Goal: Transaction & Acquisition: Purchase product/service

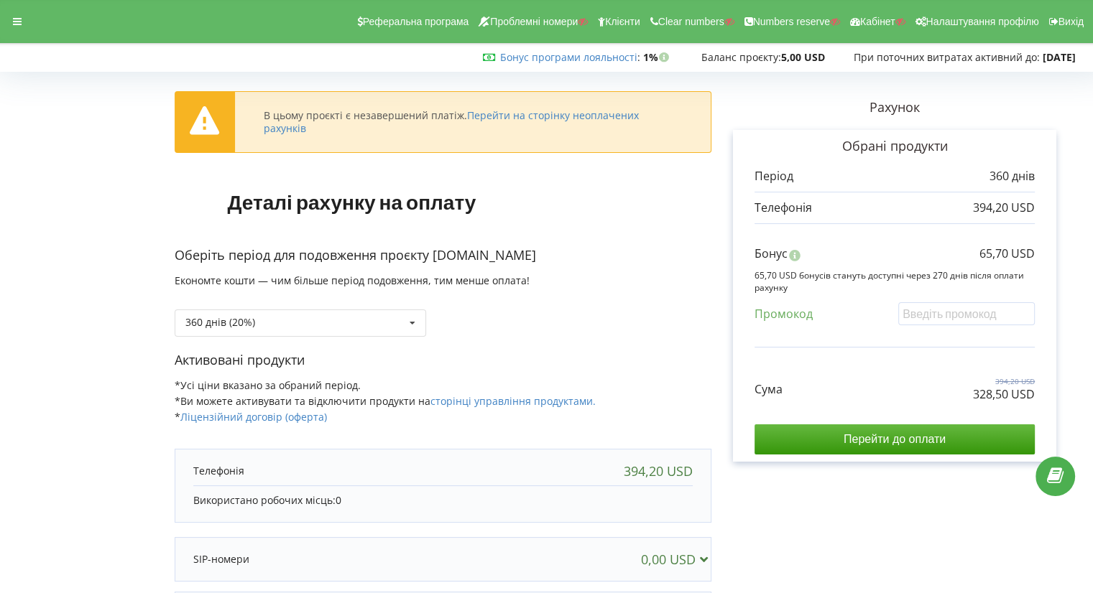
click at [118, 230] on form "В цьому проєкті є незавершений платіж. Перейти на сторінку неоплачених рахунків…" at bounding box center [546, 402] width 1063 height 650
click at [316, 315] on div "360 днів (20%) Поповнити баланс без подовження" at bounding box center [300, 323] width 251 height 27
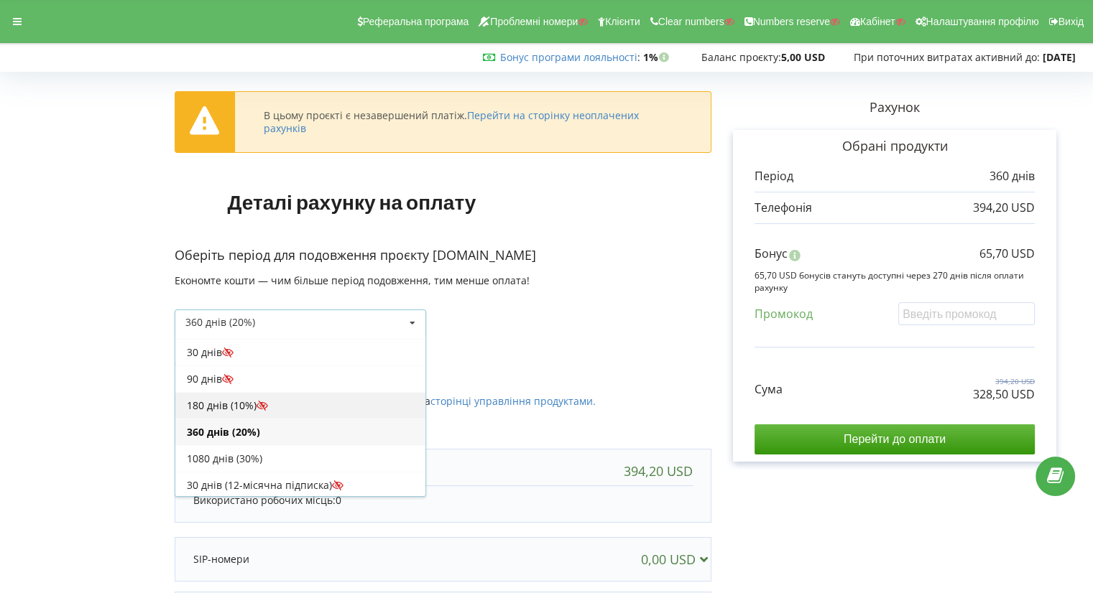
click at [287, 394] on div "180 днів (10%)" at bounding box center [300, 405] width 250 height 27
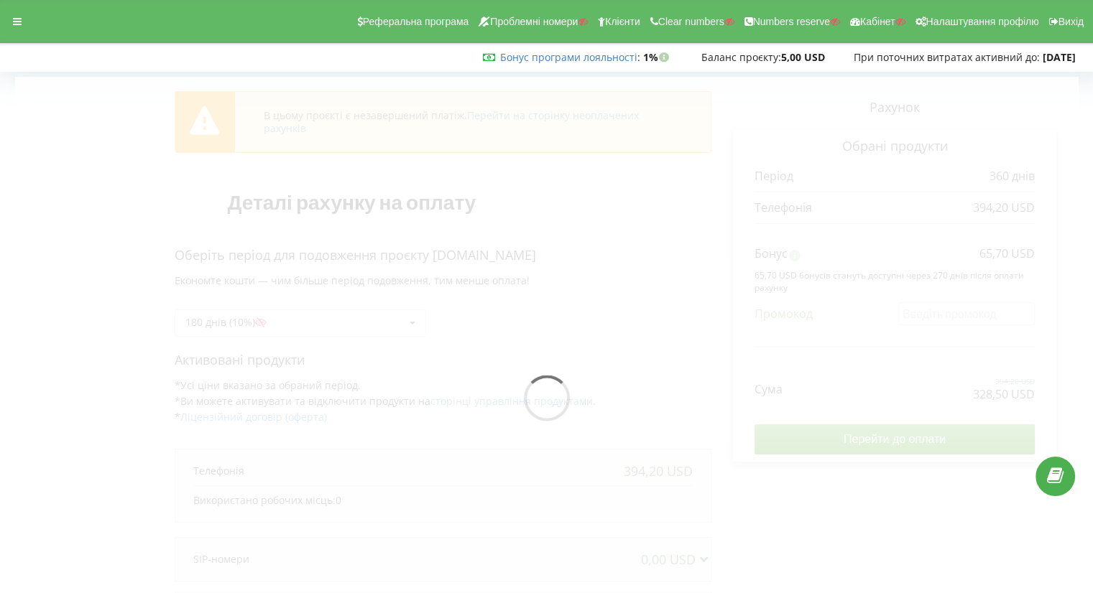
scroll to position [147, 0]
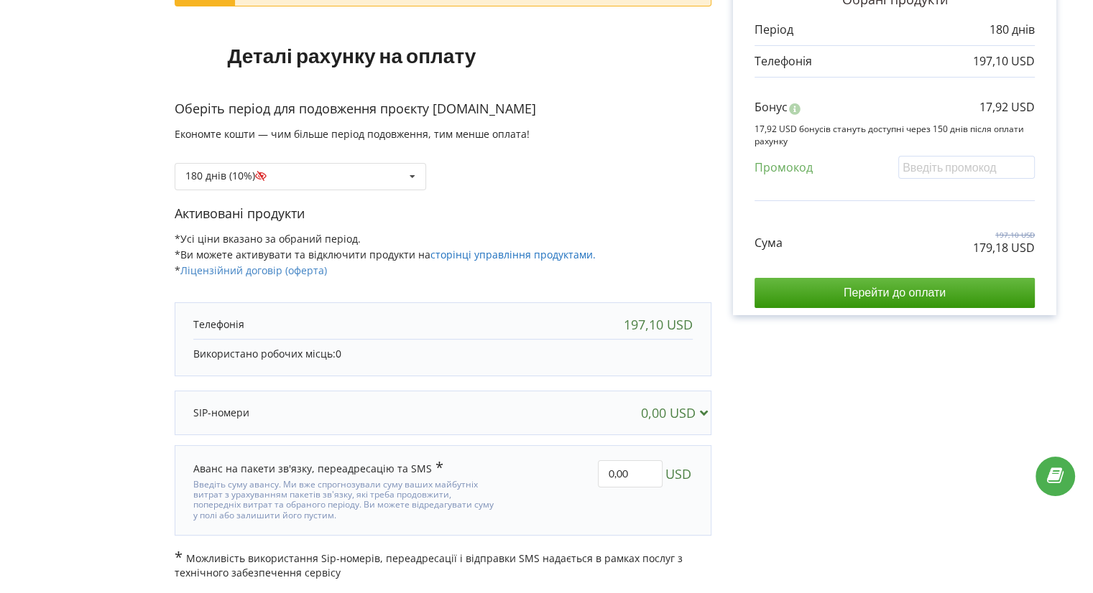
click at [499, 248] on link "сторінці управління продуктами." at bounding box center [512, 255] width 165 height 14
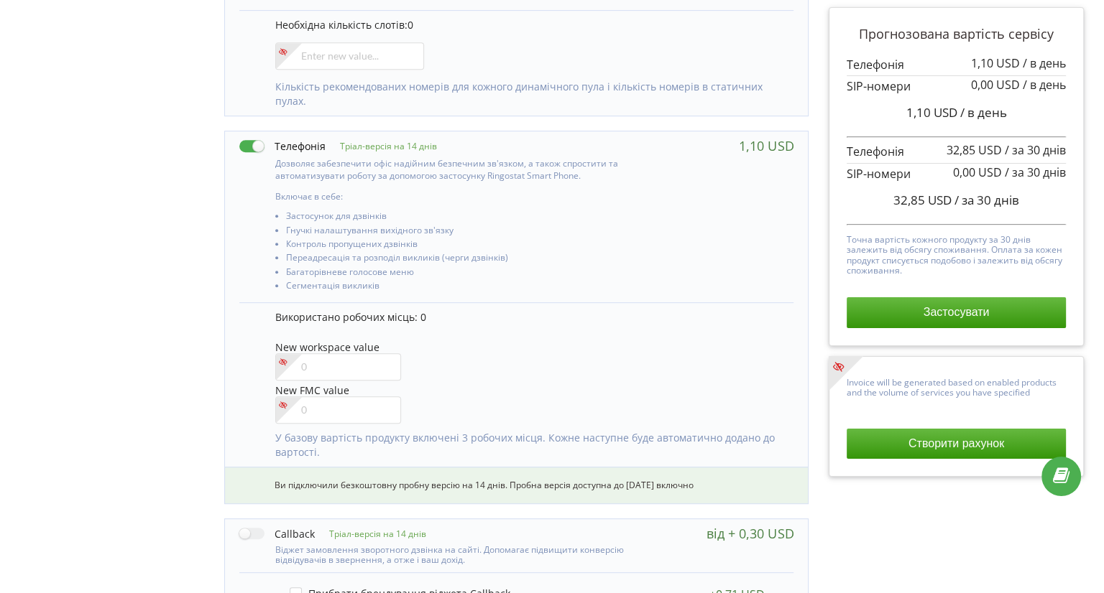
scroll to position [652, 0]
click at [296, 402] on input"] "number" at bounding box center [332, 410] width 126 height 27
type input"] "3"
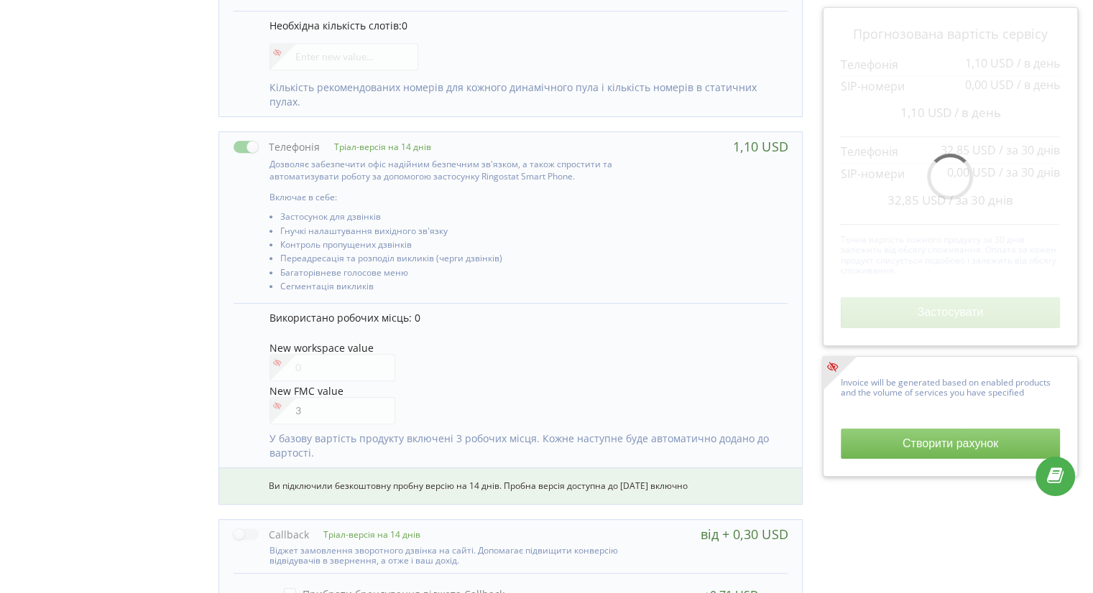
click at [201, 341] on div "Управління продуктами проєкту Оберіть продукти: Чим більше продуктів ви підключ…" at bounding box center [546, 147] width 1083 height 1240
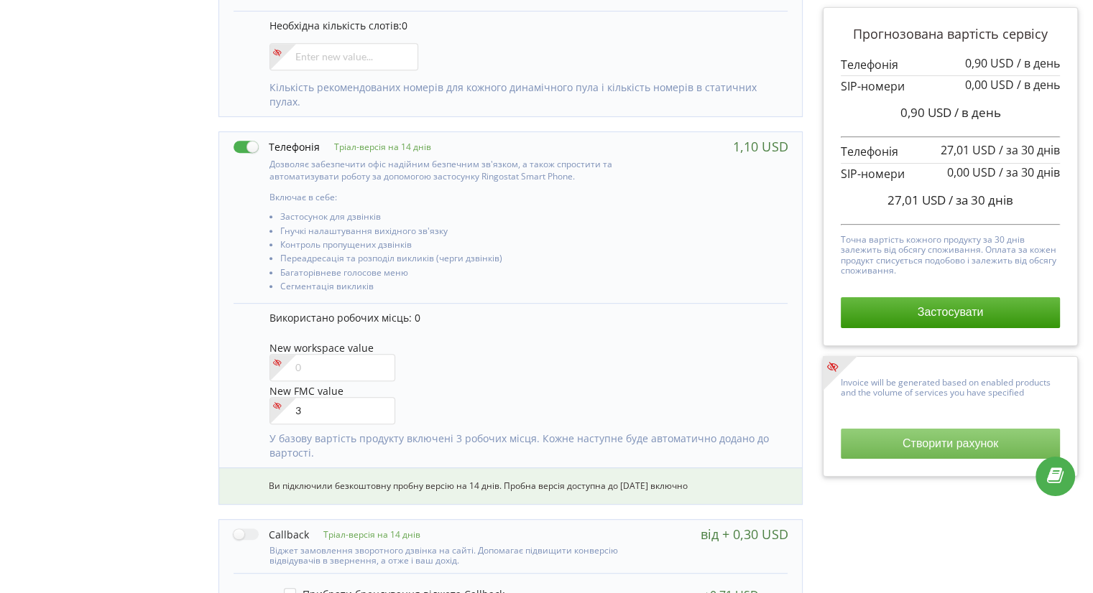
click at [902, 438] on button "Створити рахунок" at bounding box center [950, 444] width 219 height 30
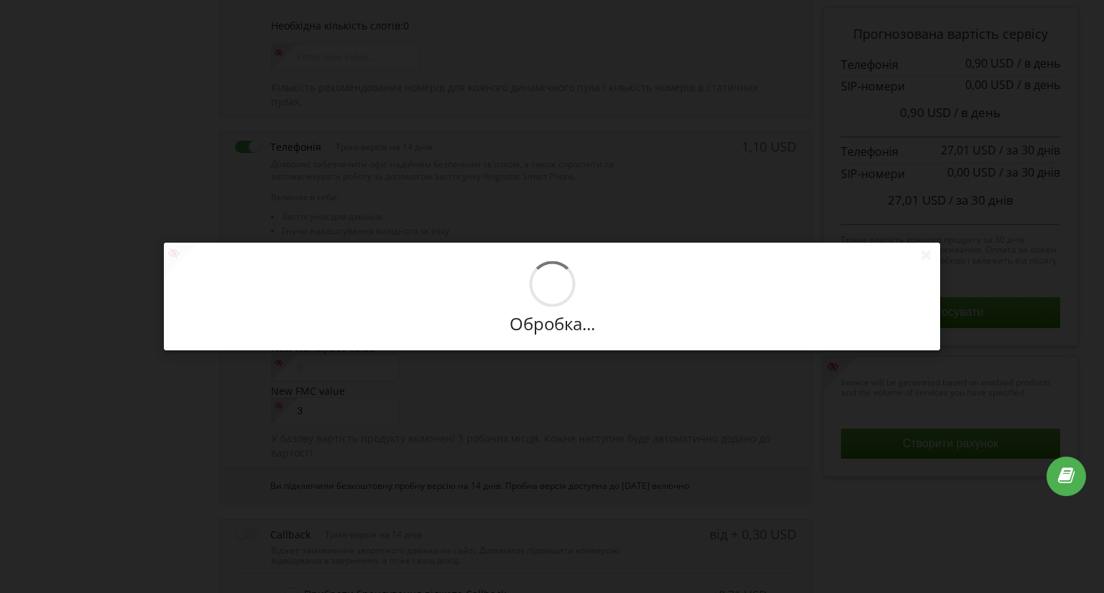
click at [803, 535] on div "Нові умови набудуть чинності з 2025-09-01. На цій сторінці ви у будь-яку мить м…" at bounding box center [552, 296] width 1104 height 593
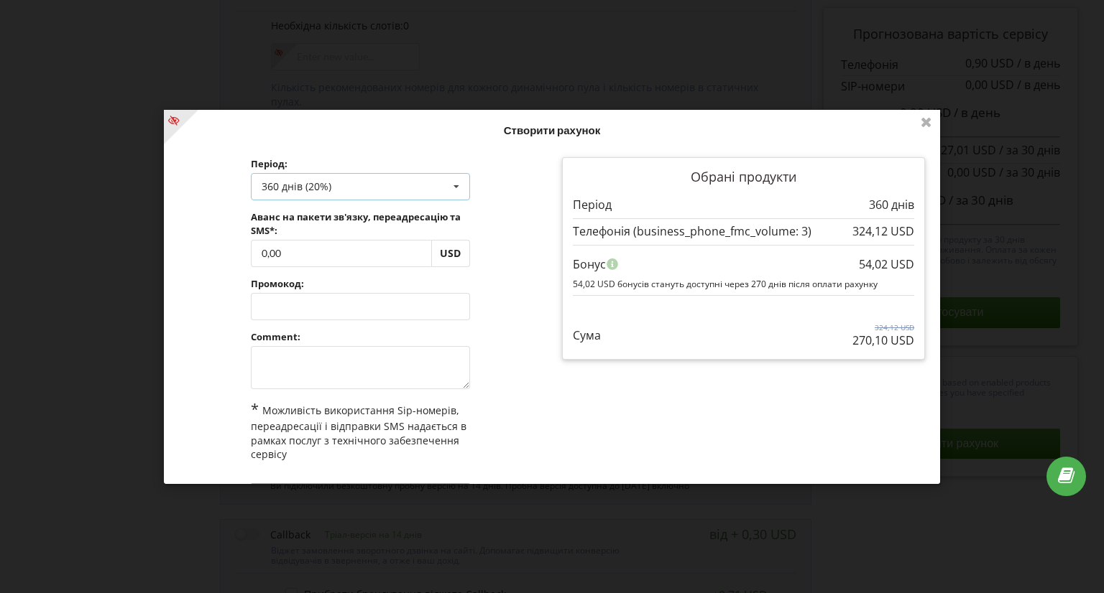
click at [391, 179] on div "360 днів (20%) Поповнити баланс без подовження 30 днів 90 днів" at bounding box center [360, 186] width 219 height 27
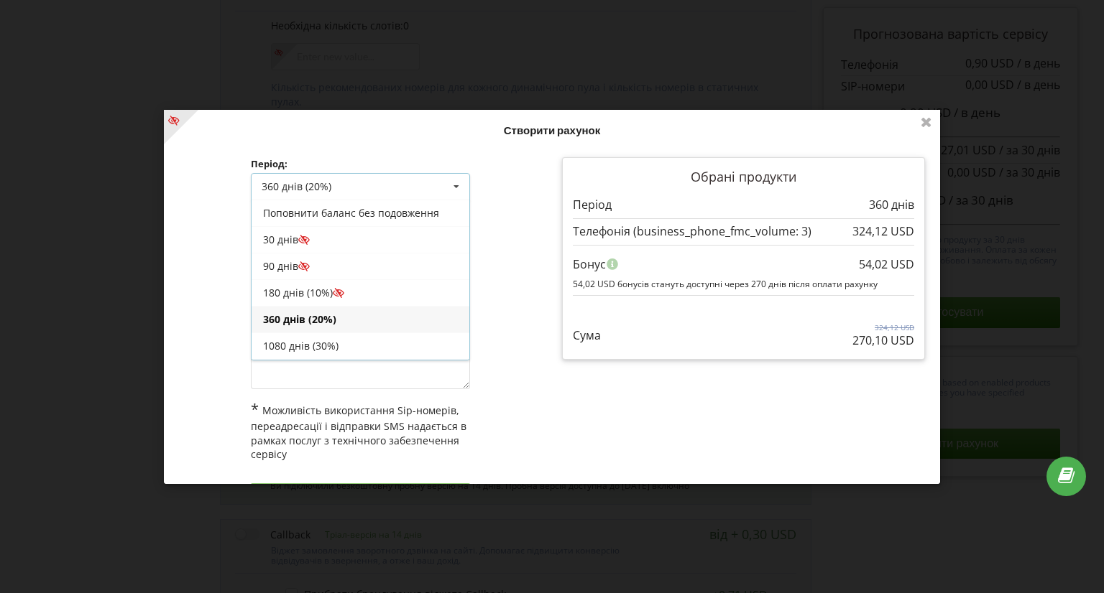
scroll to position [24, 0]
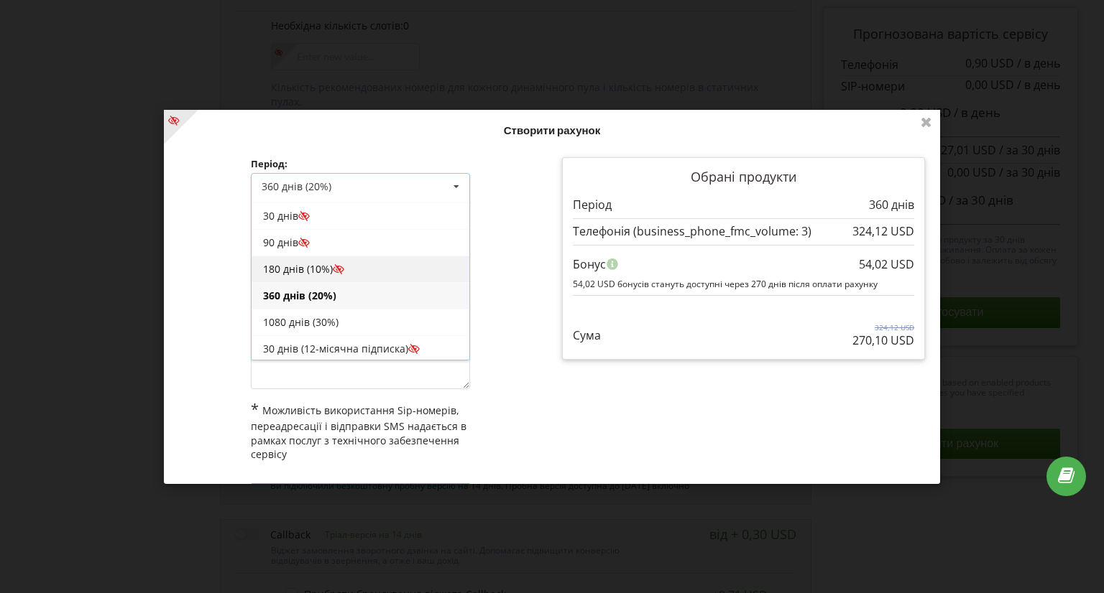
click at [336, 262] on div "180 днів (10%)" at bounding box center [360, 269] width 218 height 27
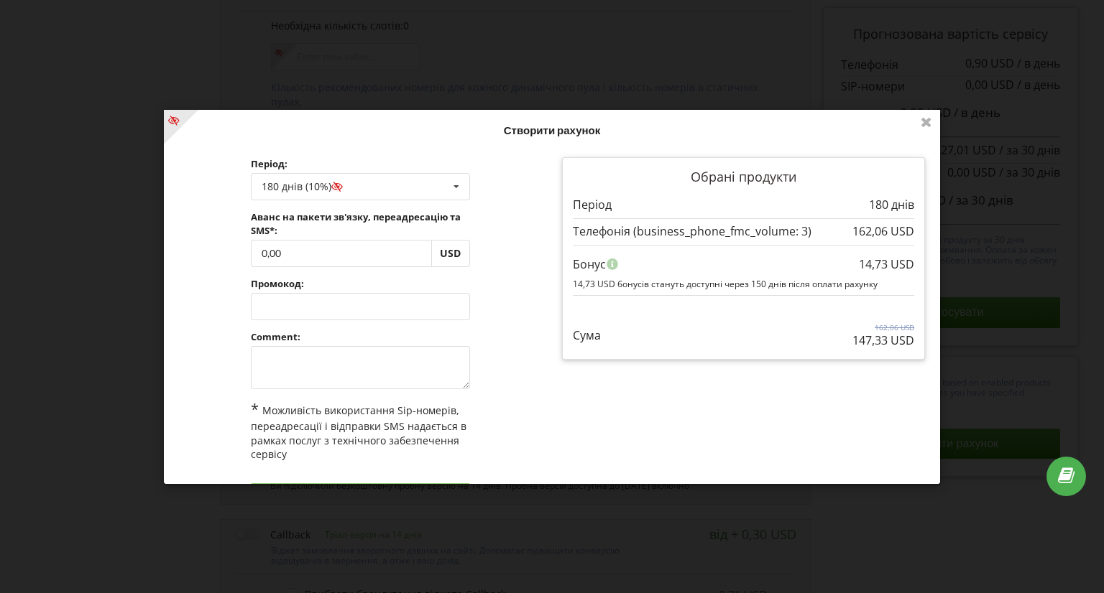
scroll to position [44, 0]
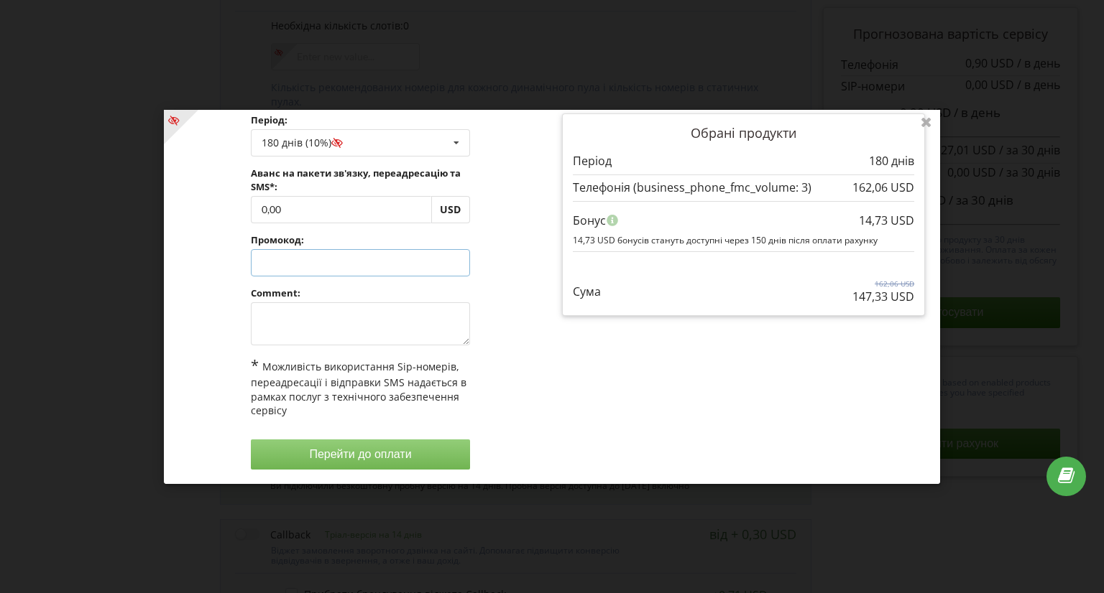
click at [315, 259] on input "text" at bounding box center [360, 262] width 219 height 27
paste input "YIRH-PCFC"
type input "YIRH-PCFC"
click at [500, 264] on div "Обробка... Створити рахунок Період: 180 днів (10%) Поповнити баланс без подовже…" at bounding box center [552, 297] width 776 height 374
click at [384, 305] on textarea at bounding box center [360, 323] width 219 height 43
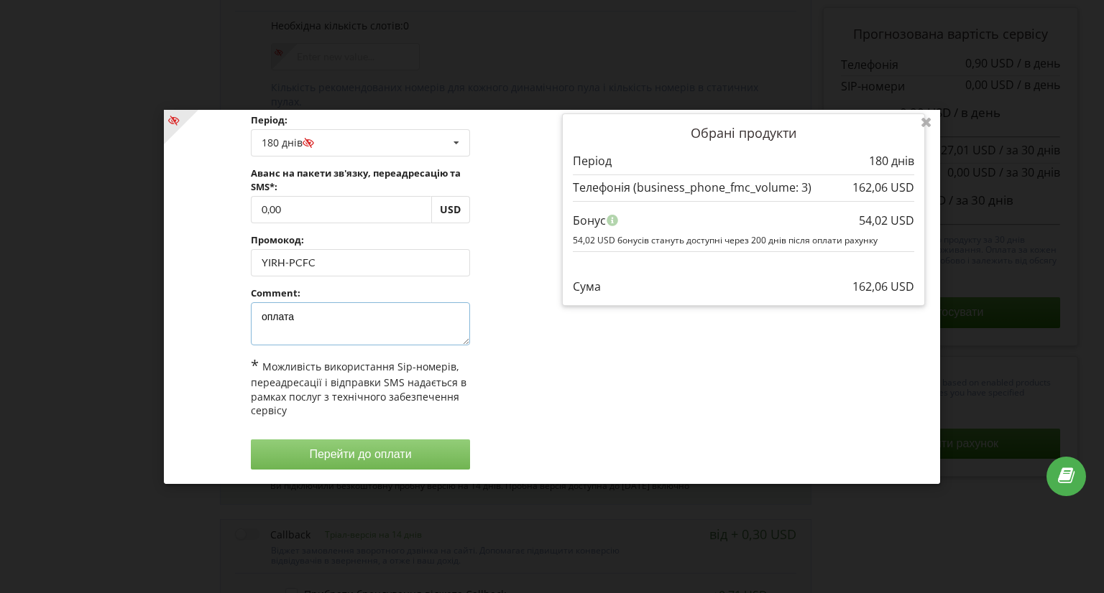
type textarea "оплата"
click at [394, 451] on button "Перейти до оплати" at bounding box center [360, 454] width 219 height 30
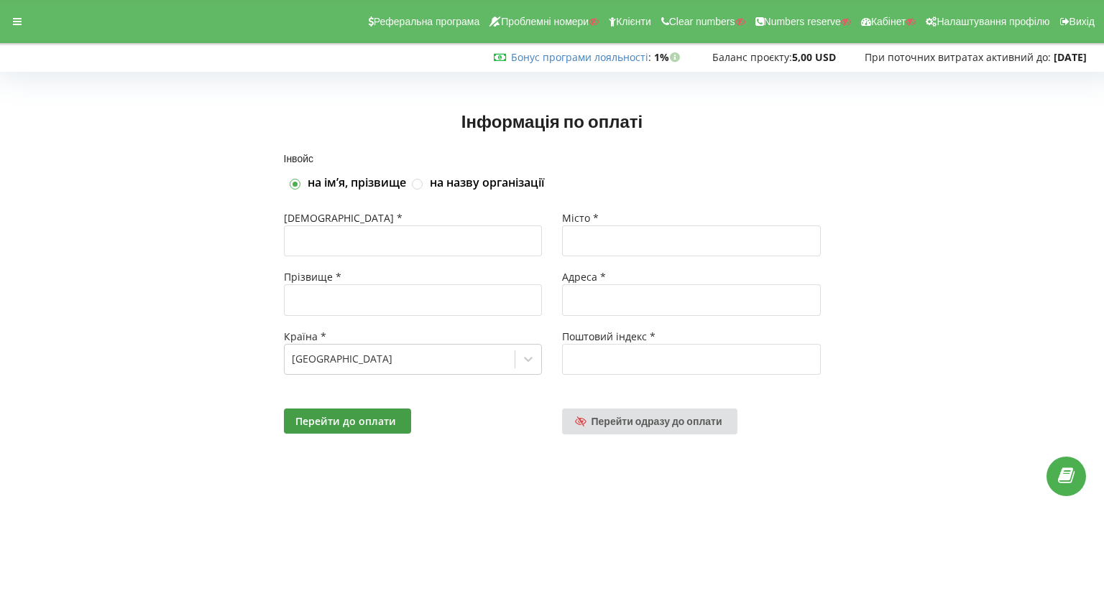
click at [280, 75] on div "Інформація по оплаті Інвойс на імʼя, прізвище на назву організації Імʼя * Прізв…" at bounding box center [552, 274] width 1104 height 424
click at [631, 421] on span "Перейти одразу до оплати" at bounding box center [656, 421] width 131 height 12
